Goal: Task Accomplishment & Management: Use online tool/utility

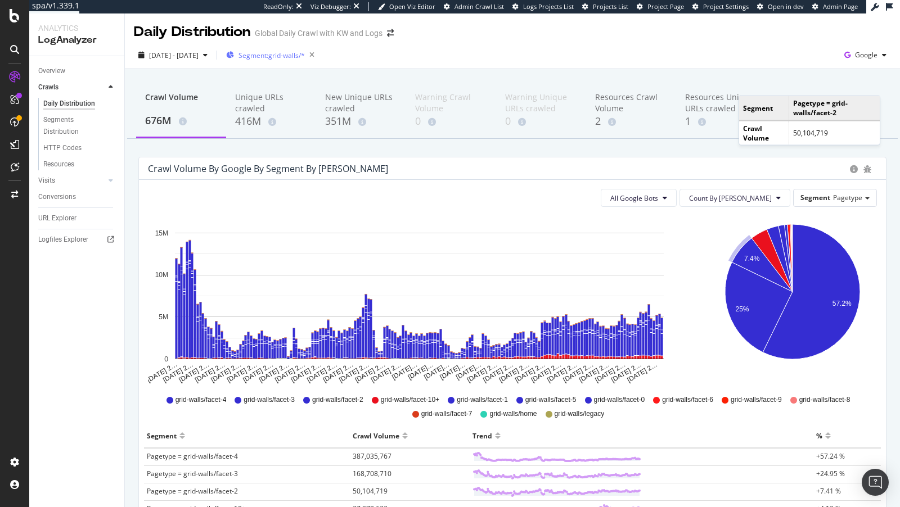
click at [309, 47] on div "Segment: grid-walls/*" at bounding box center [272, 55] width 93 height 17
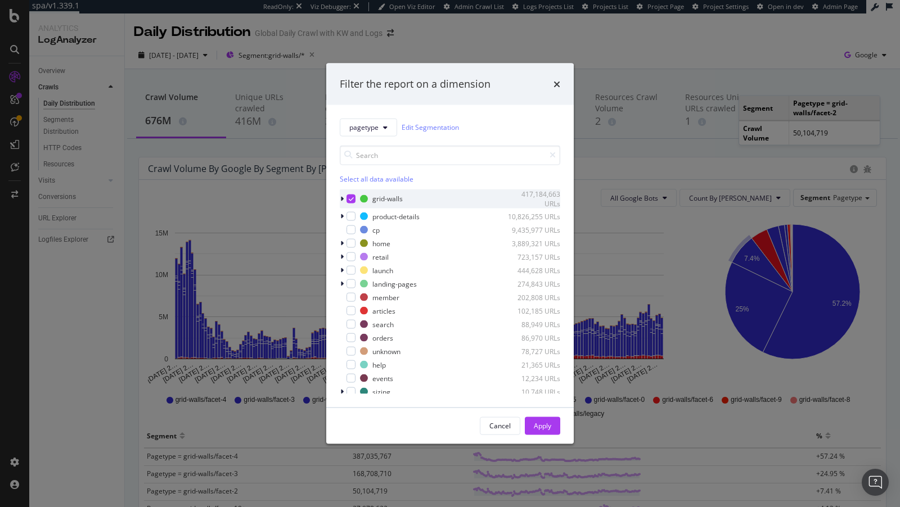
click at [344, 199] on div "modal" at bounding box center [343, 198] width 7 height 11
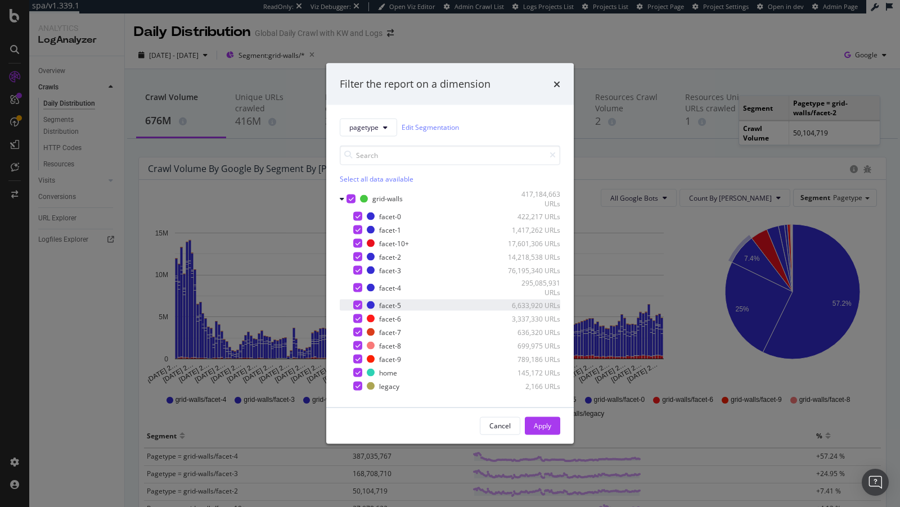
click at [356, 304] on icon "modal" at bounding box center [357, 306] width 5 height 6
click at [365, 306] on div "facet-5 6,633,920 URLs" at bounding box center [450, 305] width 220 height 11
click at [380, 305] on div "facet-5" at bounding box center [390, 305] width 22 height 10
click at [406, 305] on icon "modal" at bounding box center [409, 305] width 8 height 8
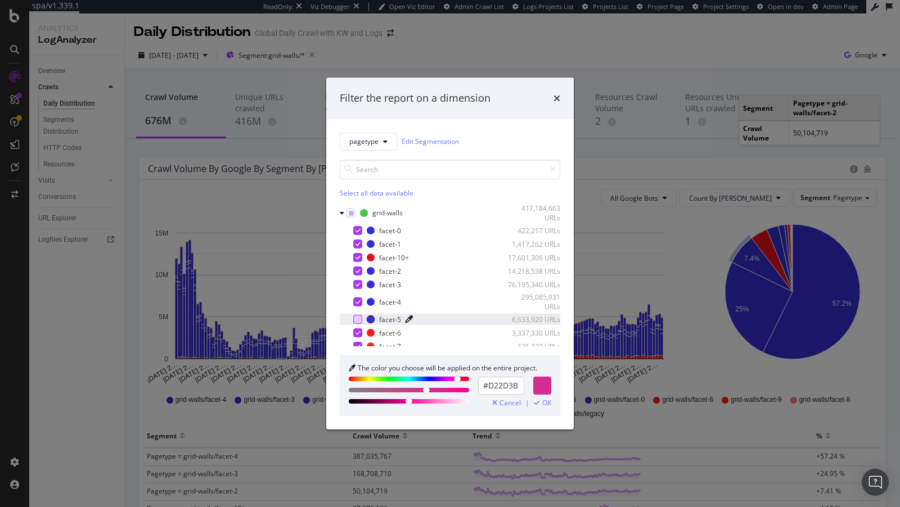
type input "#D22D2D"
drag, startPoint x: 431, startPoint y: 381, endPoint x: 475, endPoint y: 379, distance: 43.4
click at [474, 379] on div "modal" at bounding box center [472, 380] width 7 height 7
click at [358, 318] on div "modal" at bounding box center [357, 319] width 9 height 9
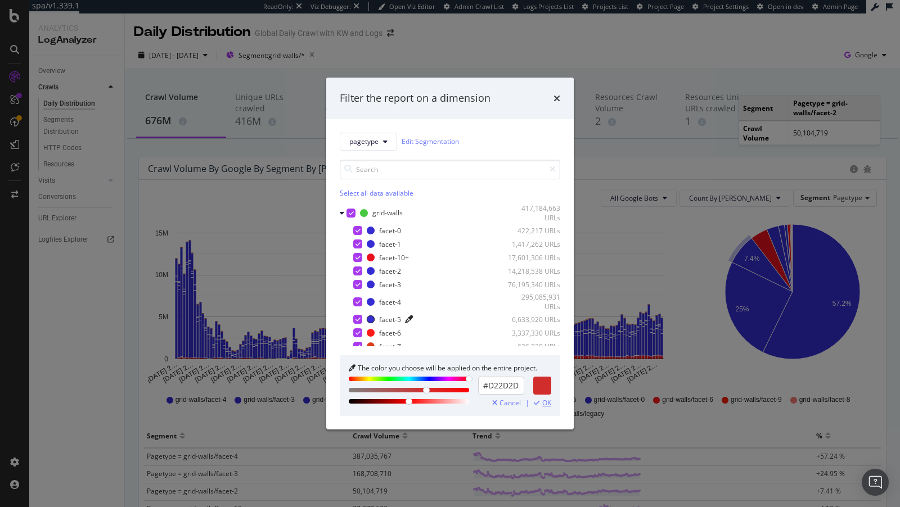
click at [544, 404] on span "OK" at bounding box center [546, 403] width 9 height 8
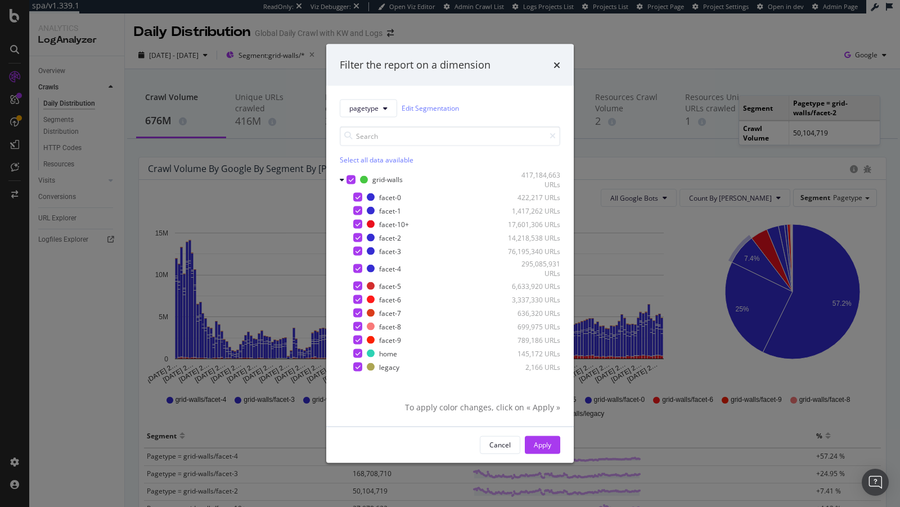
click at [754, 438] on div "Filter the report on a dimension pagetype Edit Segmentation Select all data ava…" at bounding box center [450, 253] width 900 height 507
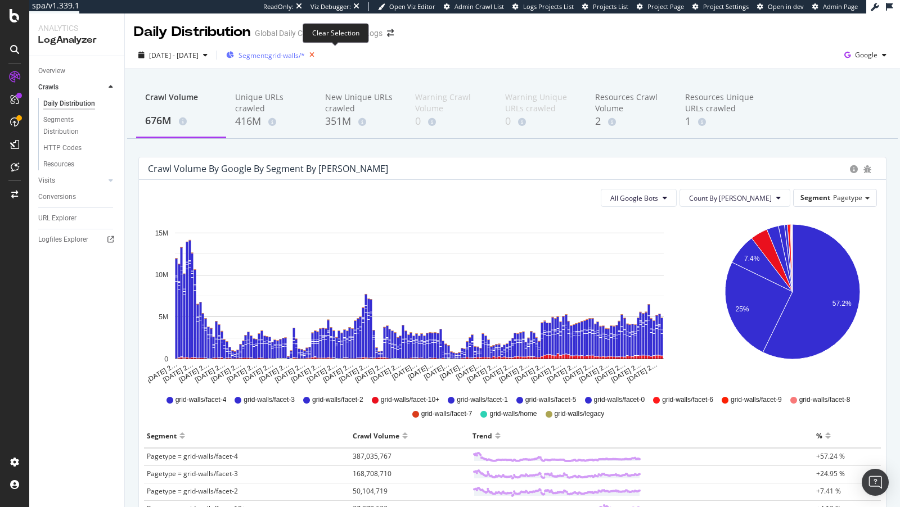
click at [319, 56] on icon "button" at bounding box center [312, 55] width 14 height 16
